Goal: Communication & Community: Answer question/provide support

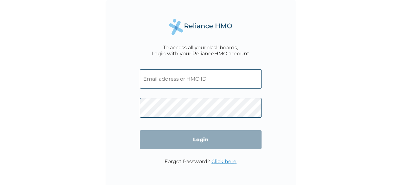
type input "CPW/10164/A"
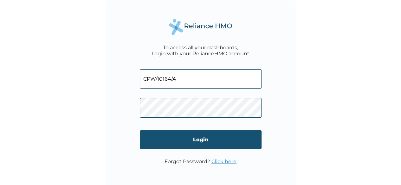
click at [207, 144] on input "Login" at bounding box center [201, 140] width 122 height 19
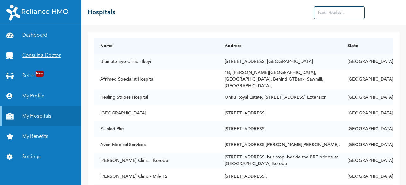
click at [40, 56] on link "Consult a Doctor" at bounding box center [40, 56] width 81 height 20
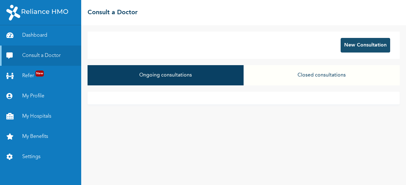
drag, startPoint x: 193, startPoint y: 71, endPoint x: 359, endPoint y: 48, distance: 167.8
click at [359, 48] on div "New Consultation Ongoing consultations Closed consultations" at bounding box center [243, 105] width 324 height 160
click at [359, 48] on button "New Consultation" at bounding box center [364, 45] width 49 height 15
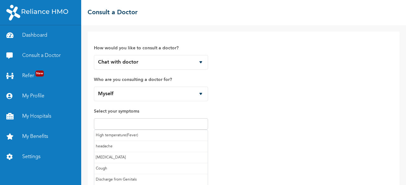
click at [155, 126] on input "text" at bounding box center [151, 124] width 110 height 8
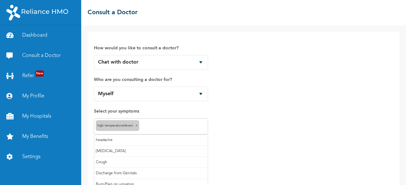
click at [149, 126] on input "text" at bounding box center [173, 127] width 65 height 8
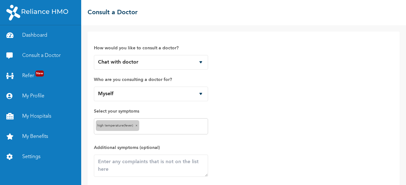
click at [251, 109] on div "How would you like to consult a doctor? Chat with doctor Phone Call Who are you…" at bounding box center [243, 119] width 299 height 162
click at [134, 168] on textarea at bounding box center [151, 166] width 114 height 22
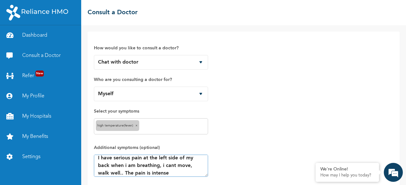
scroll to position [47, 0]
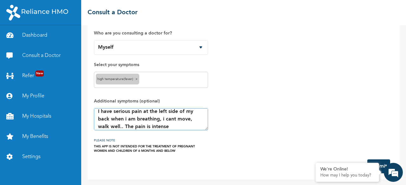
type textarea "I have serious pain at the left side of my back when i am breathing, i cant mov…"
click at [378, 161] on button "Submit" at bounding box center [378, 167] width 23 height 14
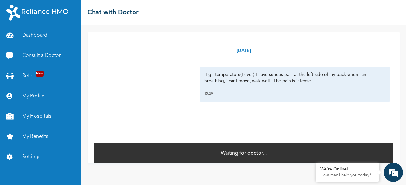
click at [211, 96] on div "15:29" at bounding box center [294, 94] width 181 height 6
click at [36, 57] on link "Consult a Doctor" at bounding box center [40, 56] width 81 height 20
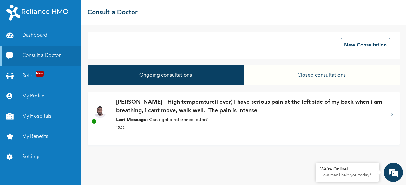
click at [172, 123] on p "Last Message: Can i get a reference letter?" at bounding box center [250, 120] width 269 height 7
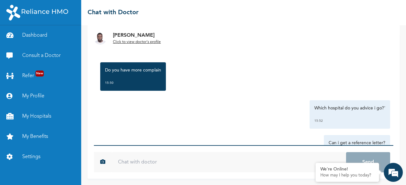
scroll to position [746, 0]
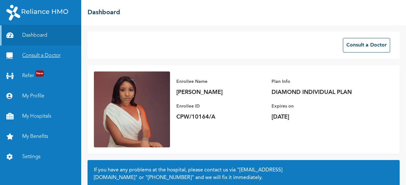
click at [39, 57] on link "Consult a Doctor" at bounding box center [40, 56] width 81 height 20
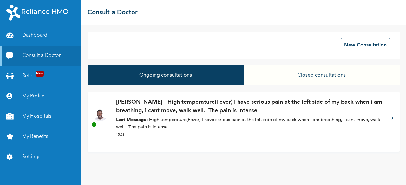
click at [198, 129] on p "Last Message: High temperature(Fever) I have serious pain at the left side of m…" at bounding box center [250, 124] width 269 height 14
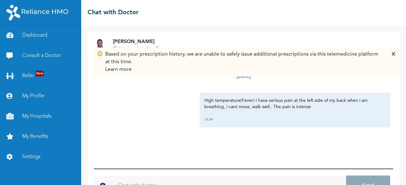
scroll to position [23, 0]
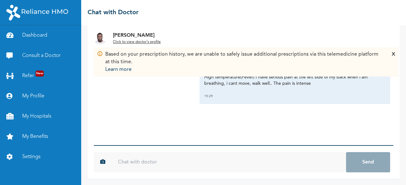
click at [144, 166] on input "text" at bounding box center [229, 162] width 234 height 20
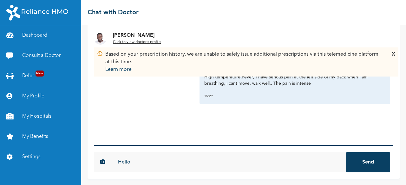
type input "Hello"
click at [346, 152] on button "Send" at bounding box center [368, 162] width 44 height 20
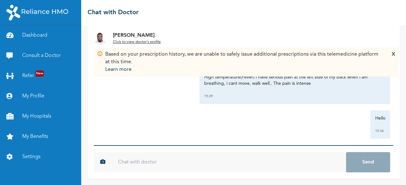
click at [392, 53] on div "X" at bounding box center [392, 62] width 3 height 23
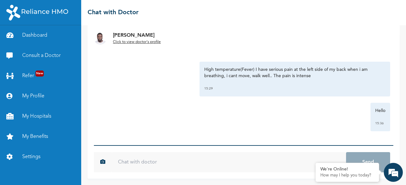
scroll to position [0, 0]
click at [172, 165] on input "text" at bounding box center [229, 162] width 234 height 20
type input "Hello Dr."
click at [346, 152] on button "Send" at bounding box center [368, 162] width 44 height 20
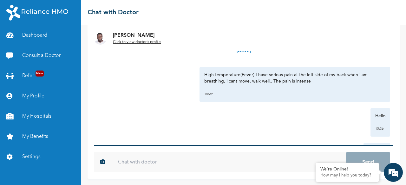
scroll to position [42, 0]
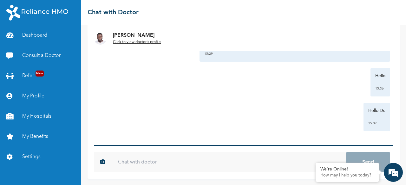
click at [133, 161] on input "text" at bounding box center [229, 162] width 234 height 20
type input "Hello?"
click at [346, 152] on button "Send" at bounding box center [368, 162] width 44 height 20
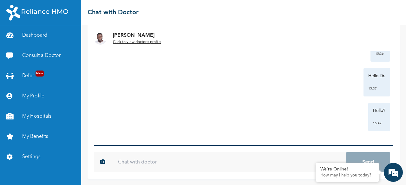
scroll to position [0, 0]
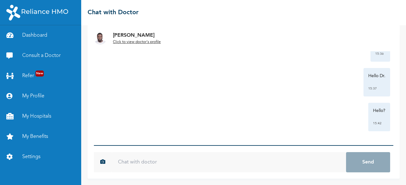
scroll to position [77, 0]
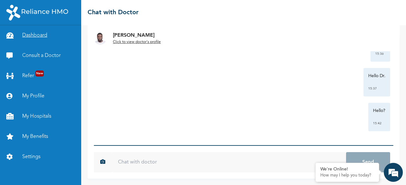
click at [37, 34] on link "Dashboard" at bounding box center [40, 35] width 81 height 20
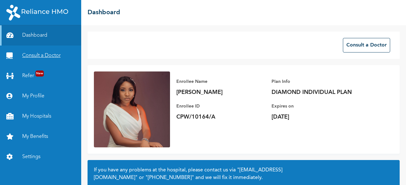
click at [39, 56] on link "Consult a Doctor" at bounding box center [40, 56] width 81 height 20
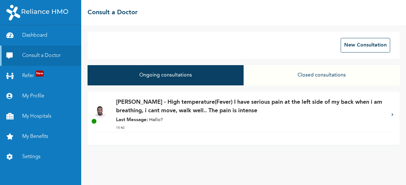
click at [155, 109] on p "[PERSON_NAME] - High temperature(Fever) I have serious pain at the left side of…" at bounding box center [250, 106] width 269 height 17
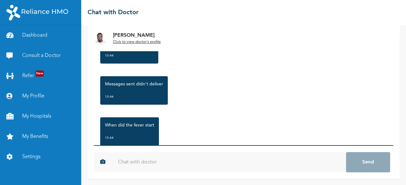
scroll to position [242, 0]
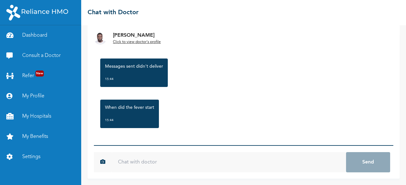
click at [134, 162] on input "text" at bounding box center [229, 162] width 234 height 20
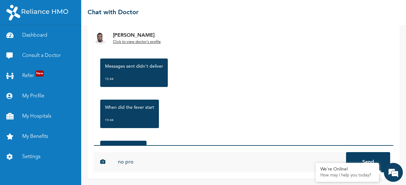
scroll to position [283, 0]
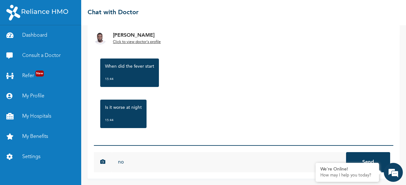
type input "n"
type input "yeah.. i couldn't sleep."
click at [346, 152] on button "Send" at bounding box center [368, 162] width 44 height 20
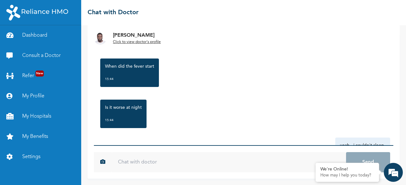
scroll to position [318, 0]
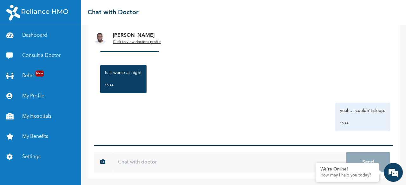
click at [39, 114] on link "My Hospitals" at bounding box center [40, 116] width 81 height 20
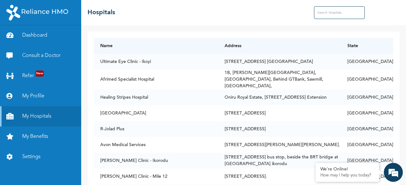
click at [339, 15] on input "text" at bounding box center [339, 12] width 51 height 13
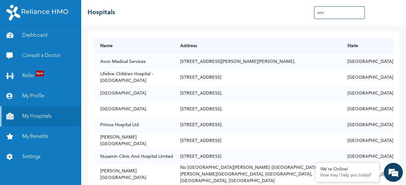
click at [339, 15] on input "suru" at bounding box center [339, 12] width 51 height 13
type input "surulere"
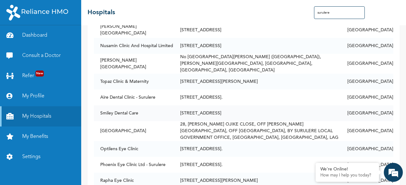
scroll to position [111, 0]
click at [44, 55] on link "Consult a Doctor" at bounding box center [40, 56] width 81 height 20
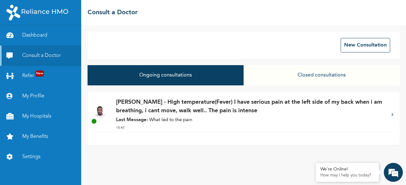
click at [198, 114] on p "[PERSON_NAME] - High temperature(Fever) I have serious pain at the left side of…" at bounding box center [250, 106] width 269 height 17
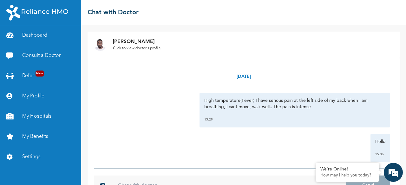
scroll to position [23, 0]
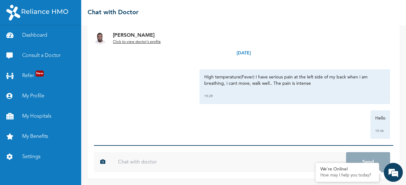
click at [175, 163] on input "text" at bounding box center [229, 162] width 234 height 20
type input "I don't know"
click at [346, 152] on button "Send" at bounding box center [368, 162] width 44 height 20
type input "i"
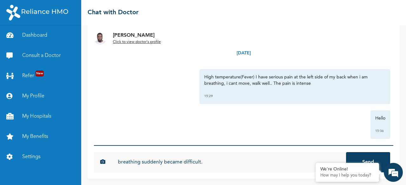
type input "breathing suddenly became difficult."
click at [346, 152] on button "Send" at bounding box center [368, 162] width 44 height 20
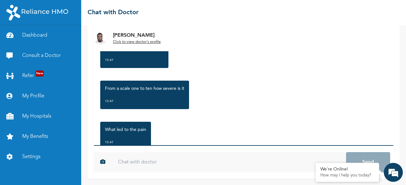
scroll to position [419, 0]
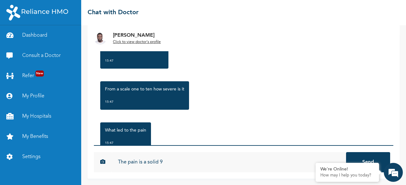
type input "The pain is a solid 9"
click at [346, 152] on button "Send" at bounding box center [368, 162] width 44 height 20
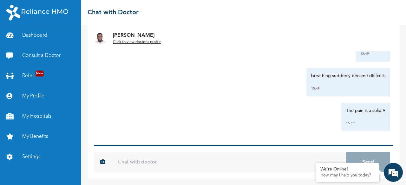
click at [251, 93] on div "breathing suddenly became difficult. 15:49" at bounding box center [243, 82] width 293 height 29
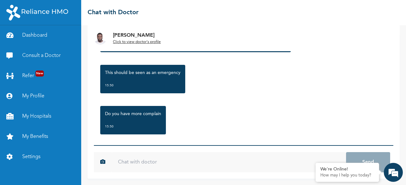
scroll to position [671, 0]
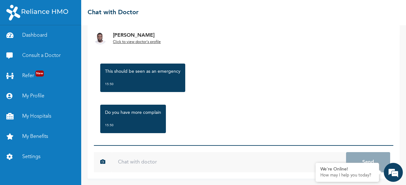
click at [166, 163] on input "text" at bounding box center [229, 162] width 234 height 20
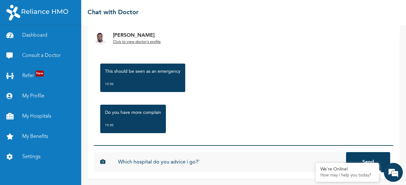
type input "Which hospital do you advice i go?'"
click at [346, 152] on button "Send" at bounding box center [368, 162] width 44 height 20
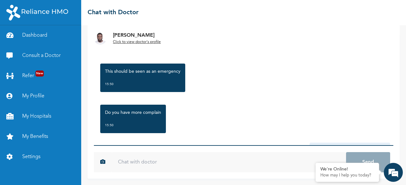
scroll to position [711, 0]
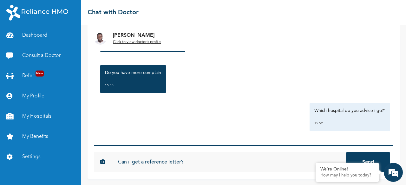
type input "Can i get a reference letter?"
click at [346, 152] on button "Send" at bounding box center [368, 162] width 44 height 20
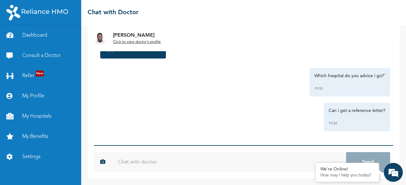
scroll to position [746, 0]
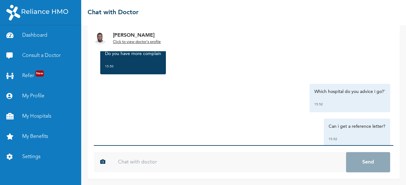
scroll to position [746, 0]
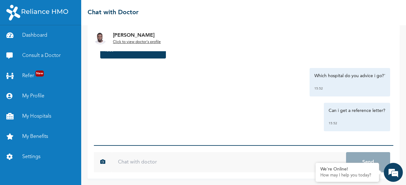
click at [136, 165] on input "text" at bounding box center [229, 162] width 234 height 20
type input "Hello Dr"
click at [346, 152] on button "Send" at bounding box center [368, 162] width 44 height 20
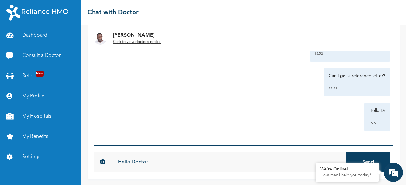
type input "Hello Doctor"
click at [346, 152] on button "Send" at bounding box center [368, 162] width 44 height 20
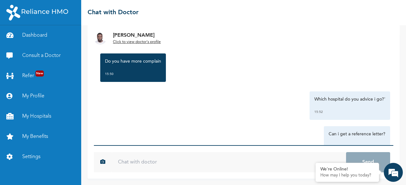
scroll to position [816, 0]
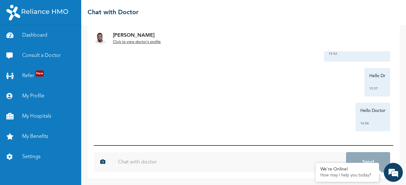
click at [124, 163] on input "text" at bounding box center [229, 162] width 234 height 20
type input "I am waiting on you."
click at [346, 152] on button "Send" at bounding box center [368, 162] width 44 height 20
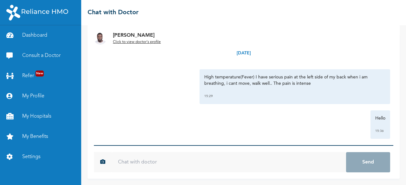
click at [143, 40] on u "Click to view doctor's profile" at bounding box center [137, 42] width 48 height 4
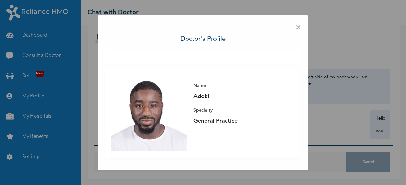
click at [297, 26] on span "×" at bounding box center [298, 27] width 6 height 13
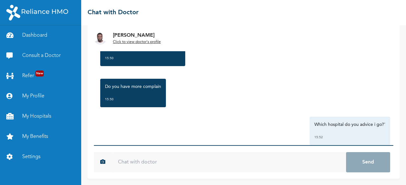
scroll to position [851, 0]
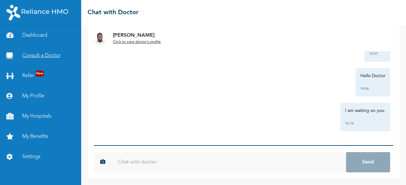
click at [47, 56] on link "Consult a Doctor" at bounding box center [40, 56] width 81 height 20
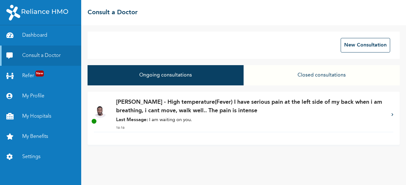
click at [247, 85] on button "Closed consultations" at bounding box center [321, 75] width 156 height 20
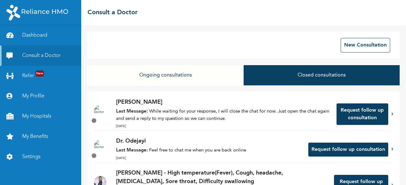
click at [356, 115] on button "Request follow up consultation" at bounding box center [362, 115] width 52 height 22
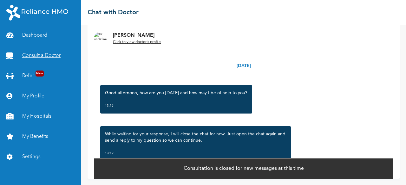
click at [34, 54] on link "Consult a Doctor" at bounding box center [40, 56] width 81 height 20
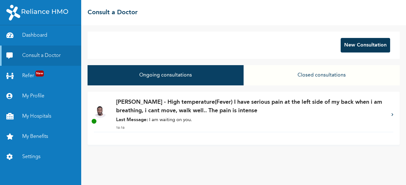
click at [365, 42] on button "New Consultation" at bounding box center [364, 45] width 49 height 15
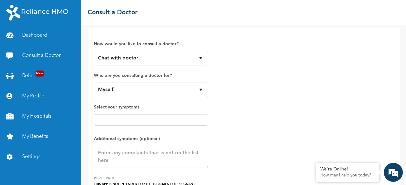
scroll to position [42, 0]
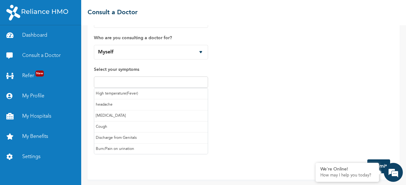
click at [136, 81] on input "text" at bounding box center [151, 83] width 110 height 8
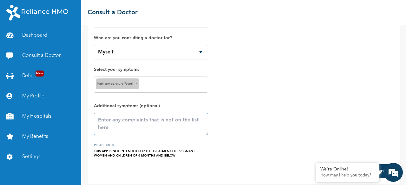
click at [116, 121] on textarea at bounding box center [151, 124] width 114 height 22
click at [127, 126] on textarea "Please... i am having severe pain breathing, i can't bend, oi cant walk well." at bounding box center [151, 124] width 114 height 22
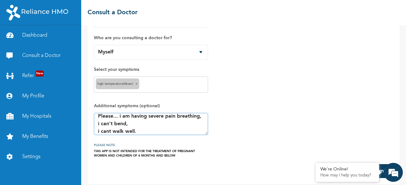
type textarea "Please... i am having severe pain breathing, i can't bend, i cant walk well."
click at [47, 56] on link "Consult a Doctor" at bounding box center [40, 56] width 81 height 20
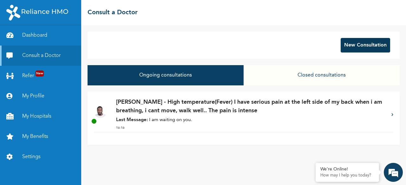
click at [365, 45] on button "New Consultation" at bounding box center [364, 45] width 49 height 15
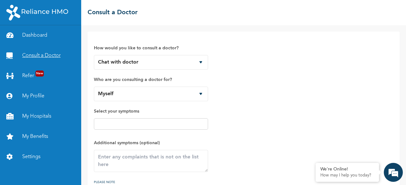
click at [45, 57] on link "Consult a Doctor" at bounding box center [40, 56] width 81 height 20
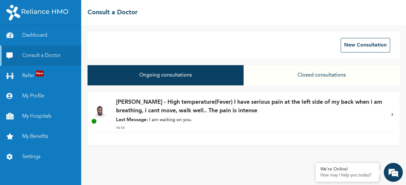
click at [199, 109] on p "[PERSON_NAME] - High temperature(Fever) I have serious pain at the left side of…" at bounding box center [250, 106] width 269 height 17
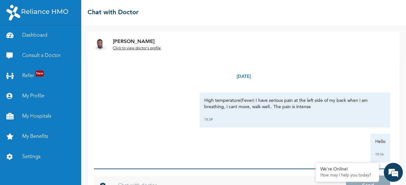
scroll to position [23, 0]
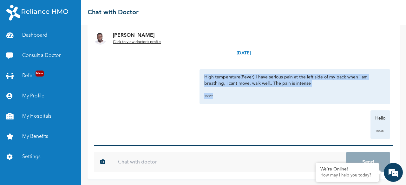
drag, startPoint x: 201, startPoint y: 76, endPoint x: 313, endPoint y: 90, distance: 113.0
click at [313, 90] on div "High temperature(Fever) I have serious pain at the left side of my back when i …" at bounding box center [294, 86] width 190 height 35
copy div "High temperature(Fever) I have serious pain at the left side of my back when i …"
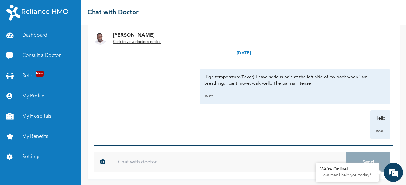
click at [263, 129] on div "Hello 15:36" at bounding box center [243, 125] width 293 height 29
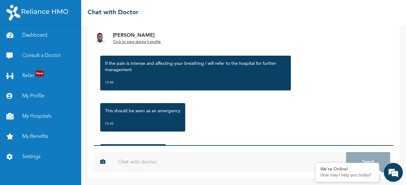
scroll to position [851, 0]
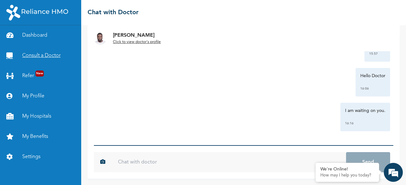
click at [53, 58] on link "Consult a Doctor" at bounding box center [40, 56] width 81 height 20
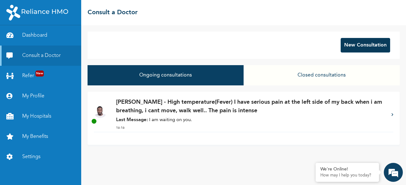
click at [355, 40] on button "New Consultation" at bounding box center [364, 45] width 49 height 15
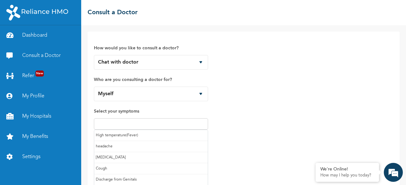
click at [113, 122] on input "text" at bounding box center [151, 124] width 110 height 8
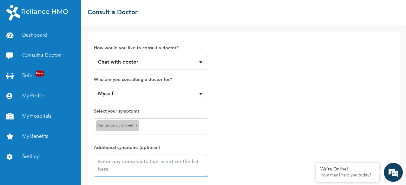
click at [128, 164] on textarea at bounding box center [151, 166] width 114 height 22
paste textarea "High temperature(Fever) I have serious pain at the left side of my back when i …"
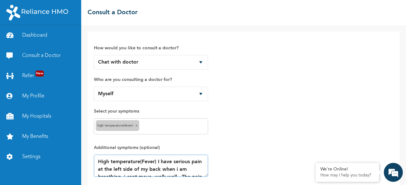
scroll to position [27, 0]
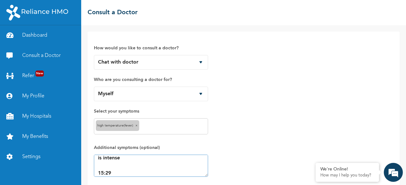
click at [131, 168] on textarea "High temperature(Fever) I have serious pain at the left side of my back when i …" at bounding box center [151, 166] width 114 height 22
click at [119, 170] on textarea "High temperature(Fever) I have serious pain at the left side of my back when i …" at bounding box center [151, 166] width 114 height 22
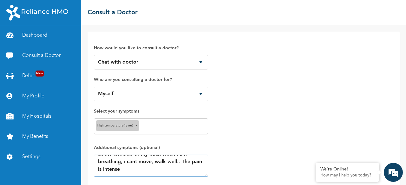
scroll to position [47, 0]
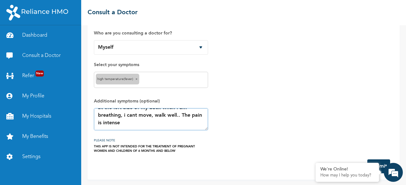
type textarea "High temperature(Fever) I have serious pain at the left side of my back when i …"
click at [378, 163] on button "Submit" at bounding box center [378, 167] width 23 height 14
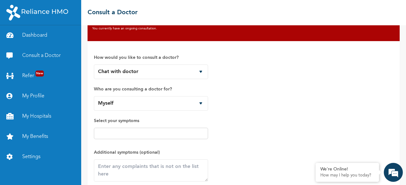
scroll to position [0, 0]
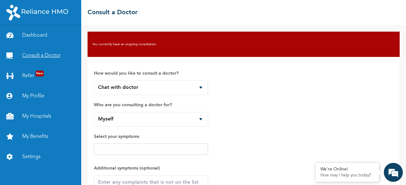
click at [47, 60] on link "Consult a Doctor" at bounding box center [40, 56] width 81 height 20
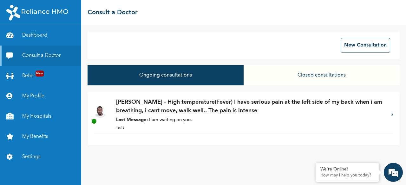
click at [219, 106] on p "[PERSON_NAME] - High temperature(Fever) I have serious pain at the left side of…" at bounding box center [250, 106] width 269 height 17
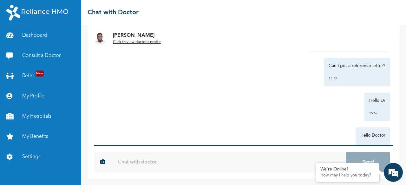
scroll to position [851, 0]
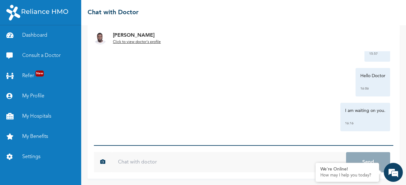
click at [152, 161] on input "text" at bounding box center [229, 162] width 234 height 20
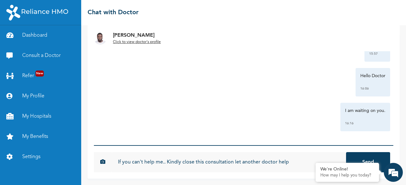
type input "If you can't help me.. Kindly close this consultation let another doctor help"
click at [346, 152] on button "Send" at bounding box center [368, 162] width 44 height 20
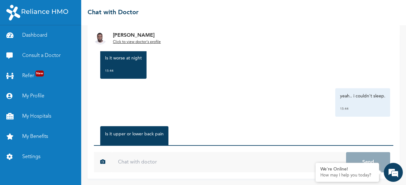
scroll to position [330, 0]
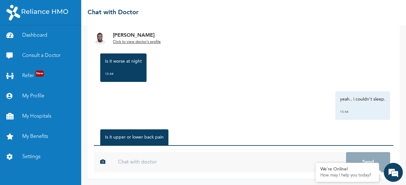
click at [204, 48] on div "Dr. Adoki Click to view doctor's profile" at bounding box center [243, 38] width 312 height 26
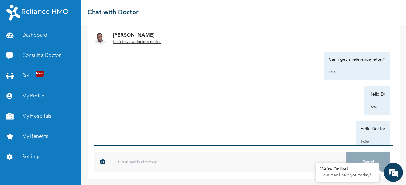
scroll to position [885, 0]
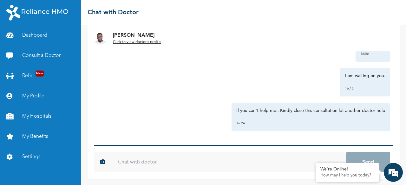
click at [147, 165] on input "text" at bounding box center [229, 162] width 234 height 20
click at [340, 169] on div "We're Online!" at bounding box center [347, 169] width 54 height 5
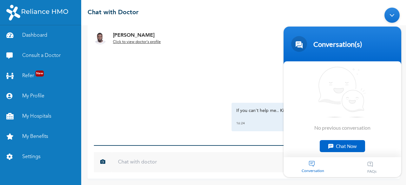
click at [344, 144] on div "Chat Now" at bounding box center [341, 146] width 45 height 12
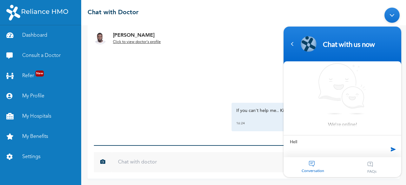
type textarea "Hello"
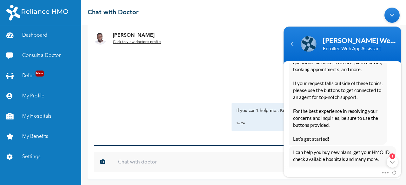
scroll to position [171, 0]
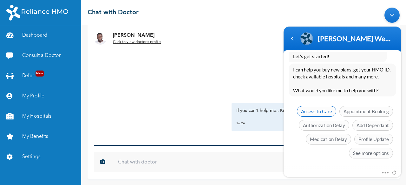
click at [322, 111] on span "Access to Care" at bounding box center [316, 111] width 39 height 11
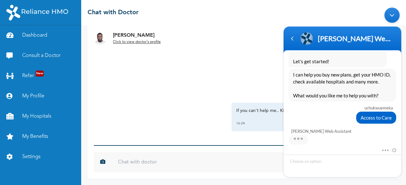
scroll to position [190, 0]
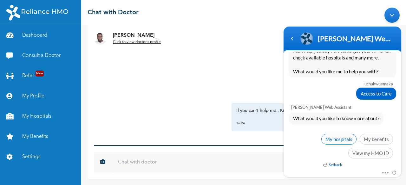
click at [337, 137] on span "My hospitals" at bounding box center [338, 139] width 35 height 11
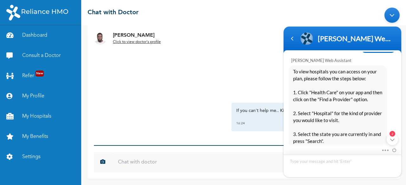
scroll to position [285, 0]
click at [395, 144] on div "2" at bounding box center [391, 139] width 11 height 11
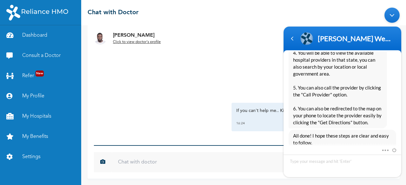
scroll to position [419, 0]
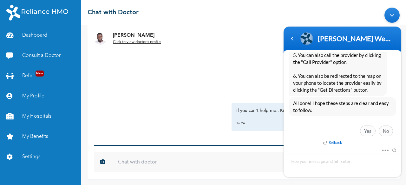
click at [395, 147] on div "Mute Send email" at bounding box center [342, 162] width 118 height 31
click at [335, 141] on em "Setback" at bounding box center [332, 142] width 19 height 5
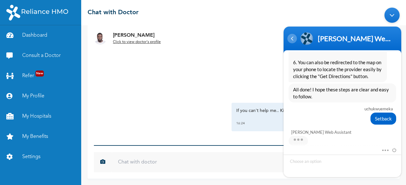
scroll to position [457, 0]
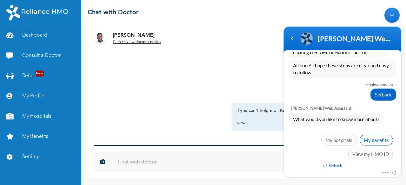
click at [376, 141] on span "My benefits" at bounding box center [375, 140] width 33 height 11
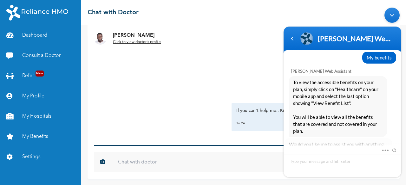
scroll to position [574, 0]
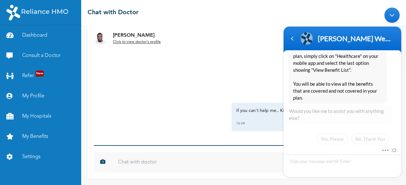
click at [215, 123] on div "If you can't help me.. Kindly close this consultation let another doctor help 1…" at bounding box center [243, 117] width 293 height 29
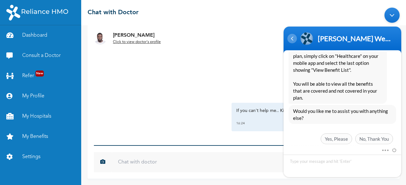
click at [292, 40] on div "Navigation go back" at bounding box center [292, 39] width 10 height 10
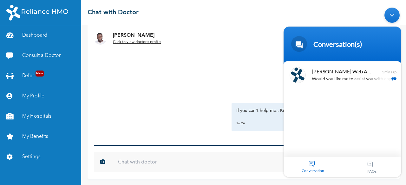
click at [394, 11] on div "Minimize live chat window" at bounding box center [391, 15] width 15 height 15
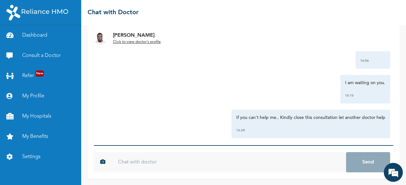
scroll to position [885, 0]
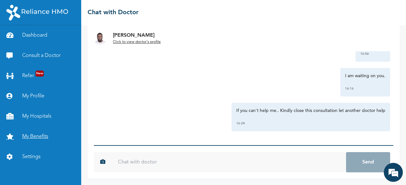
click at [38, 136] on link "My Benefits" at bounding box center [40, 137] width 81 height 20
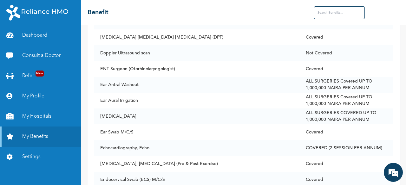
scroll to position [1191, 0]
click at [48, 115] on link "My Hospitals" at bounding box center [40, 116] width 81 height 20
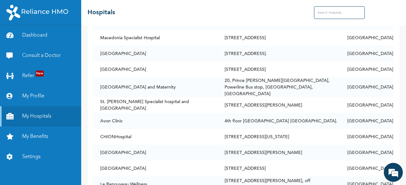
scroll to position [3273, 0]
click at [335, 13] on input "text" at bounding box center [339, 12] width 51 height 13
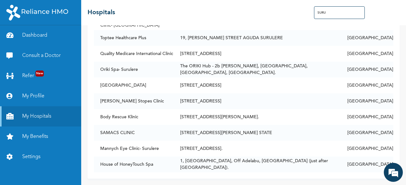
scroll to position [1169, 0]
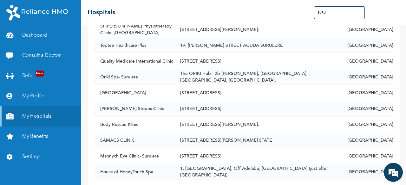
type input "SURU"
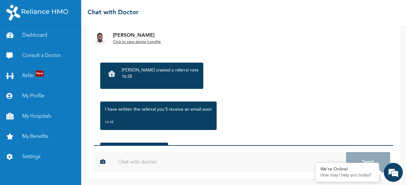
scroll to position [1045, 0]
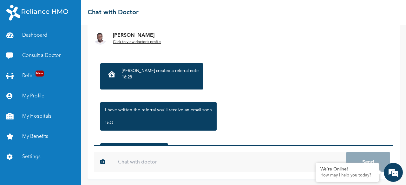
click at [131, 69] on p "[PERSON_NAME] created a referral note" at bounding box center [160, 71] width 77 height 6
click at [127, 77] on p "16:28" at bounding box center [160, 77] width 77 height 6
click at [112, 73] on icon at bounding box center [111, 74] width 7 height 6
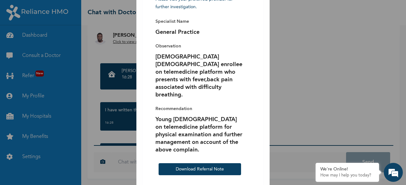
scroll to position [47, 0]
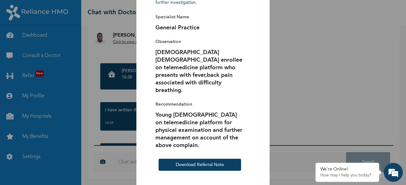
click at [193, 159] on button "Download Referral Note" at bounding box center [199, 165] width 82 height 12
click at [195, 163] on link "Download Referral Note" at bounding box center [200, 165] width 48 height 4
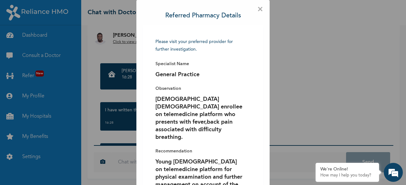
scroll to position [1, 0]
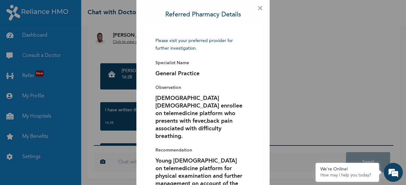
click at [257, 10] on span "×" at bounding box center [260, 8] width 6 height 6
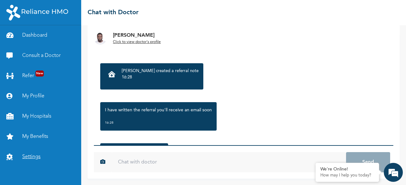
click at [32, 151] on link "Settings" at bounding box center [40, 157] width 81 height 20
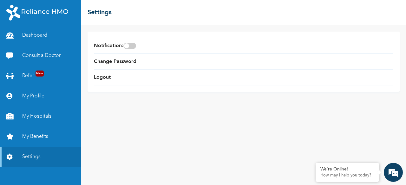
click at [41, 33] on link "Dashboard" at bounding box center [40, 35] width 81 height 20
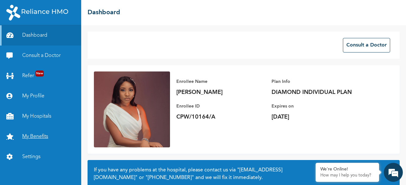
click at [42, 132] on link "My Benefits" at bounding box center [40, 137] width 81 height 20
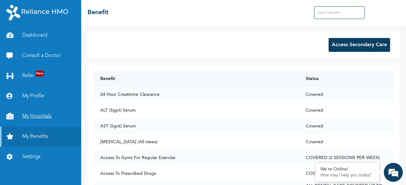
click at [50, 116] on link "My Hospitals" at bounding box center [40, 116] width 81 height 20
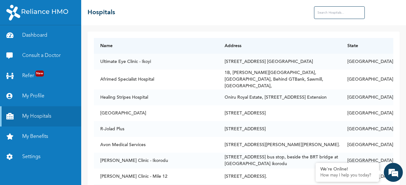
click at [328, 11] on input "text" at bounding box center [339, 12] width 51 height 13
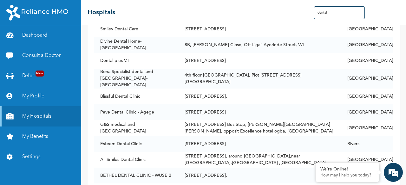
scroll to position [243, 0]
type input "dental"
click at [53, 55] on link "Consult a Doctor" at bounding box center [40, 56] width 81 height 20
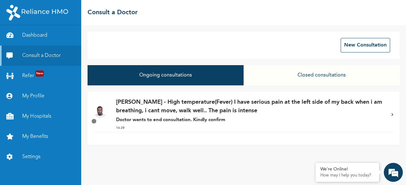
click at [190, 116] on div "[PERSON_NAME] - High temperature(Fever) I have serious pain at the left side of…" at bounding box center [250, 115] width 269 height 34
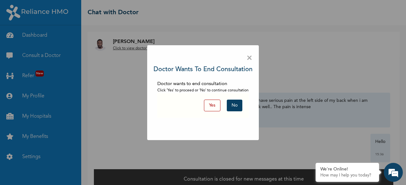
scroll to position [11, 0]
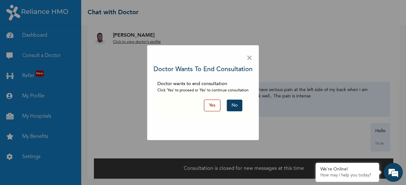
click at [209, 105] on button "Yes" at bounding box center [212, 106] width 16 height 12
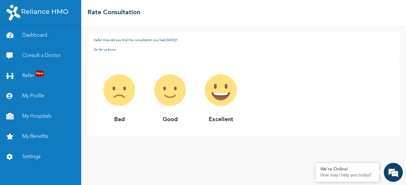
click at [114, 95] on img at bounding box center [119, 90] width 51 height 51
click at [124, 90] on img at bounding box center [119, 90] width 51 height 51
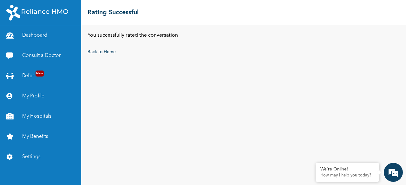
click at [28, 35] on link "Dashboard" at bounding box center [40, 35] width 81 height 20
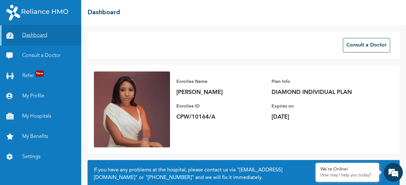
click at [28, 35] on link "Dashboard" at bounding box center [40, 35] width 81 height 20
